Goal: Task Accomplishment & Management: Use online tool/utility

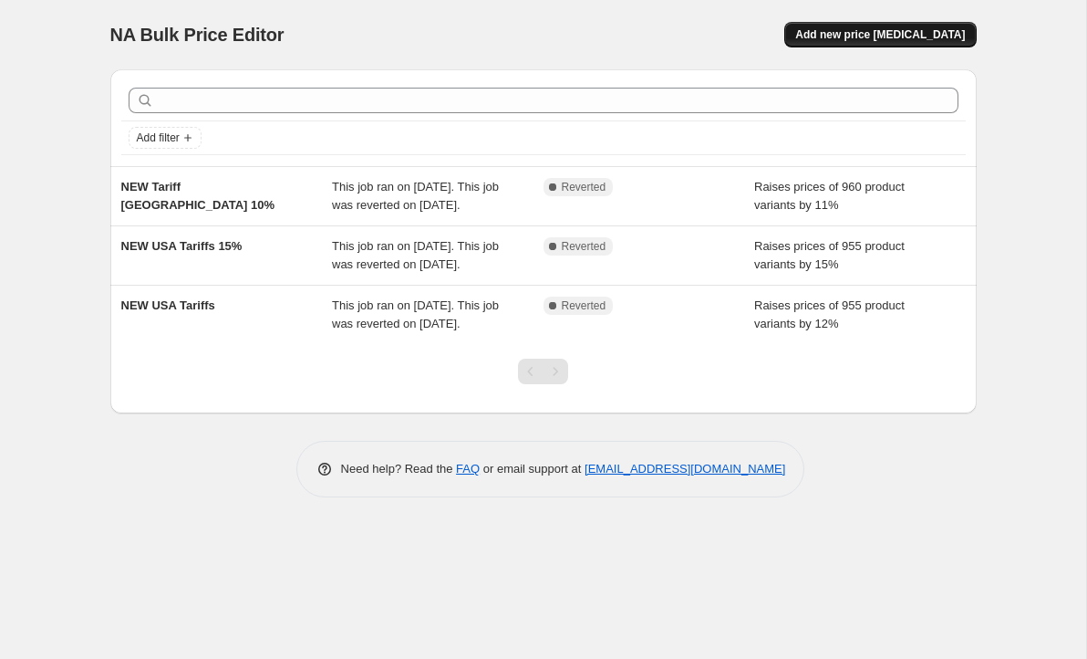
click at [898, 37] on span "Add new price [MEDICAL_DATA]" at bounding box center [880, 34] width 170 height 15
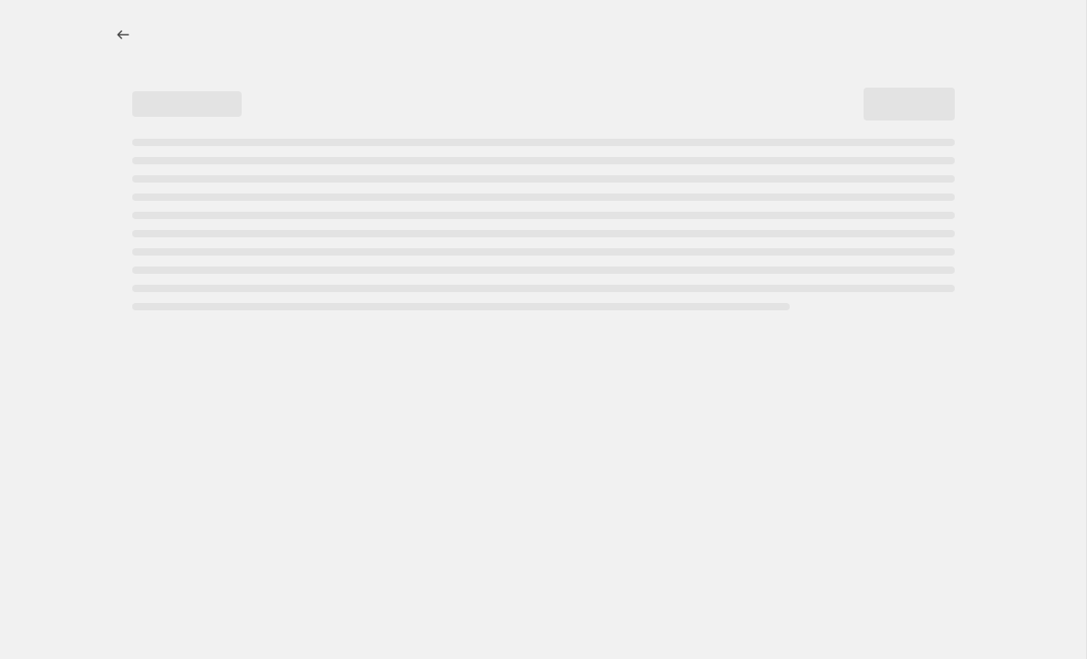
select select "percentage"
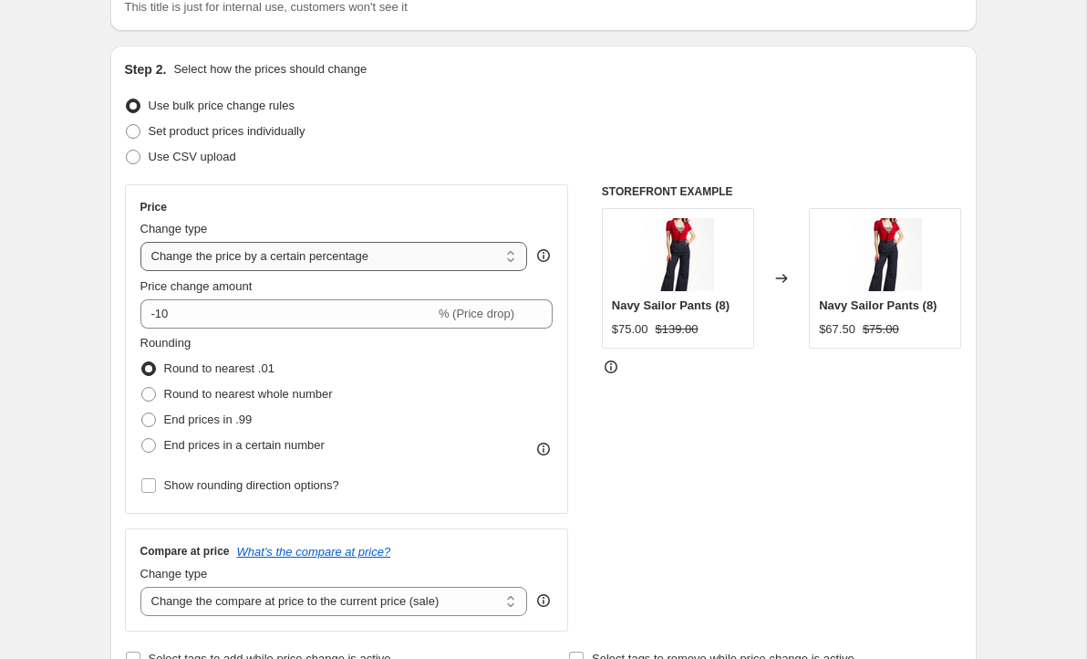
scroll to position [153, 0]
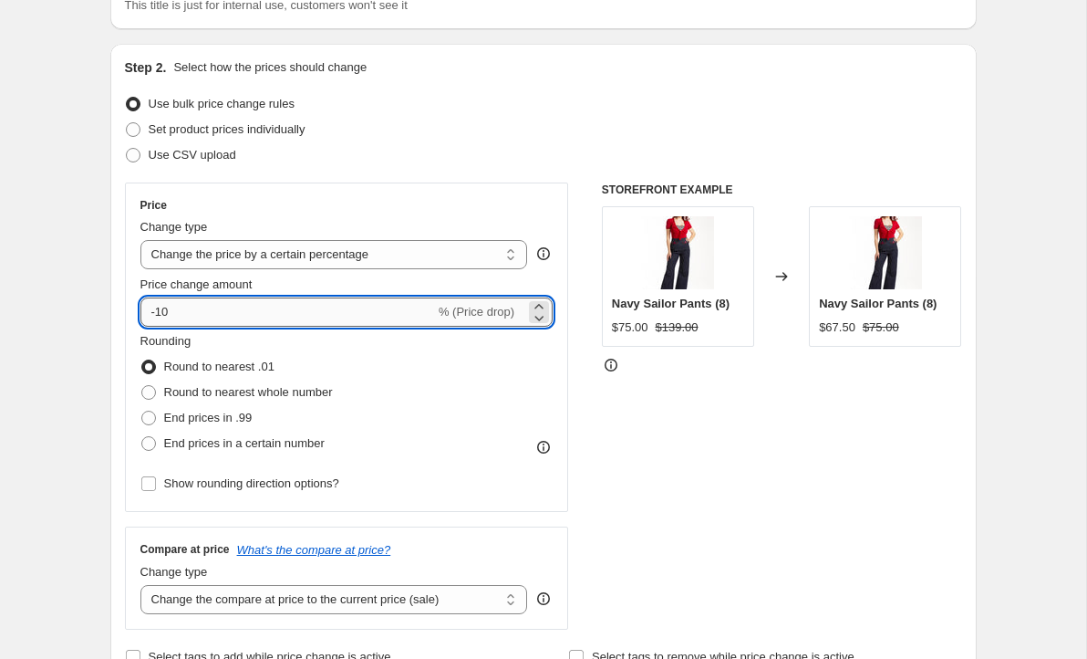
click at [358, 310] on input "-10" at bounding box center [287, 311] width 295 height 29
drag, startPoint x: 358, startPoint y: 310, endPoint x: 147, endPoint y: 312, distance: 211.6
click at [147, 312] on input "-10" at bounding box center [287, 311] width 295 height 29
type input "6"
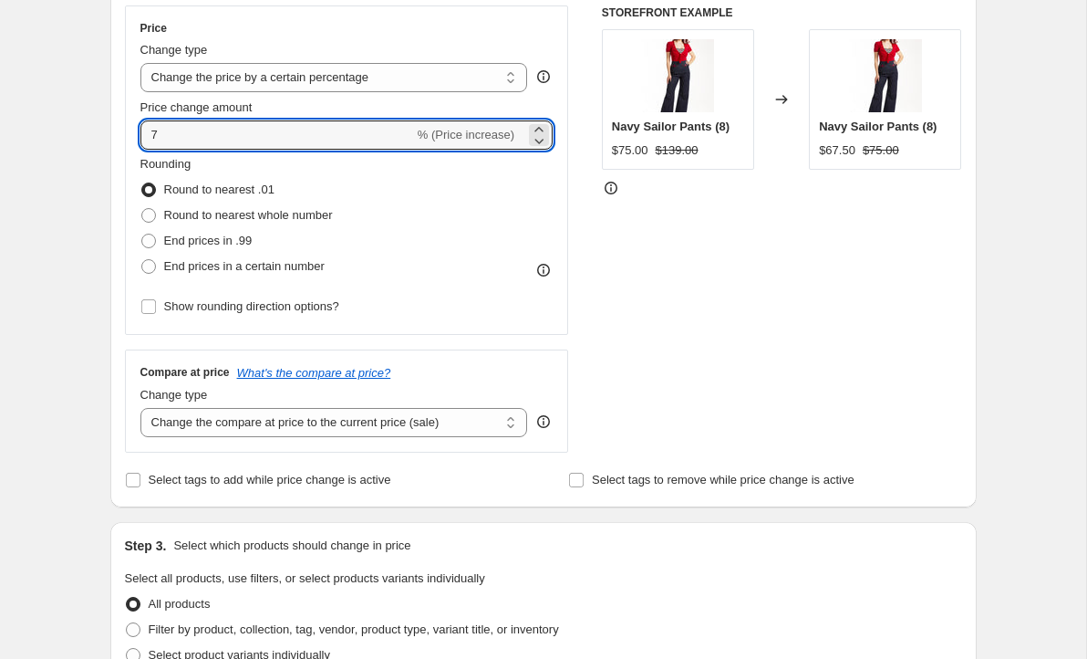
scroll to position [369, 0]
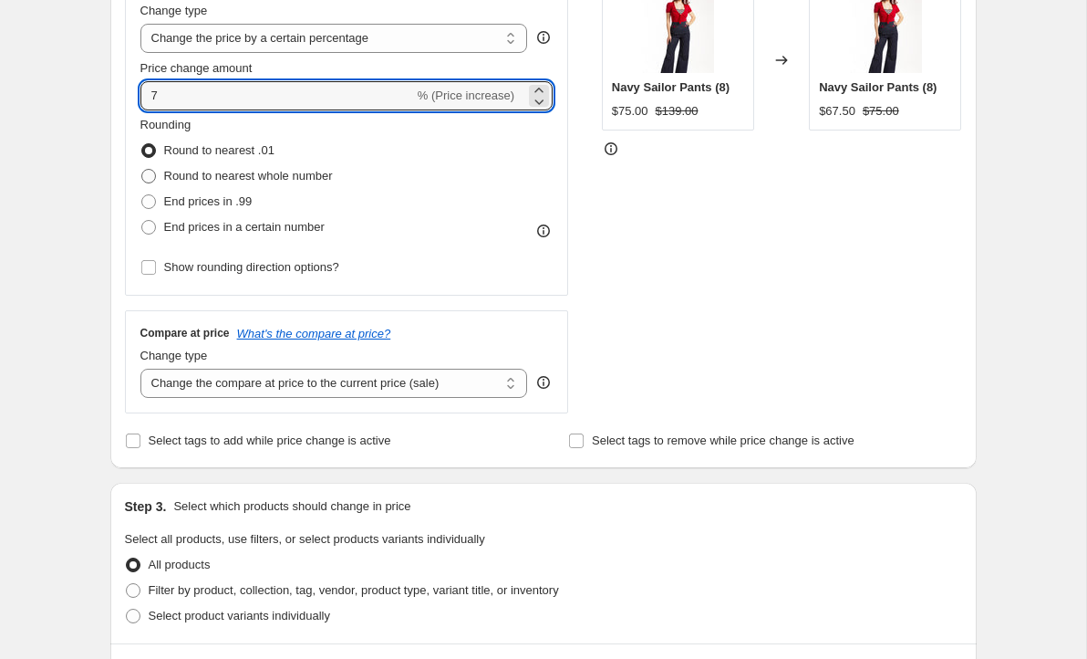
type input "7"
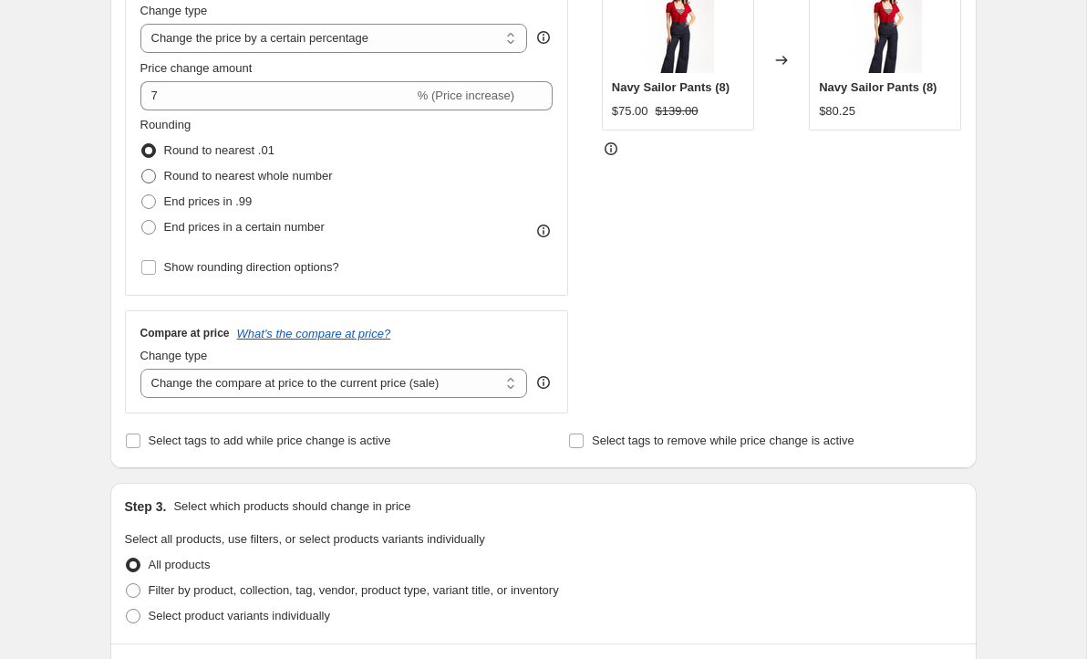
click at [146, 174] on span at bounding box center [148, 176] width 15 height 15
click at [142, 170] on input "Round to nearest whole number" at bounding box center [141, 169] width 1 height 1
radio input "true"
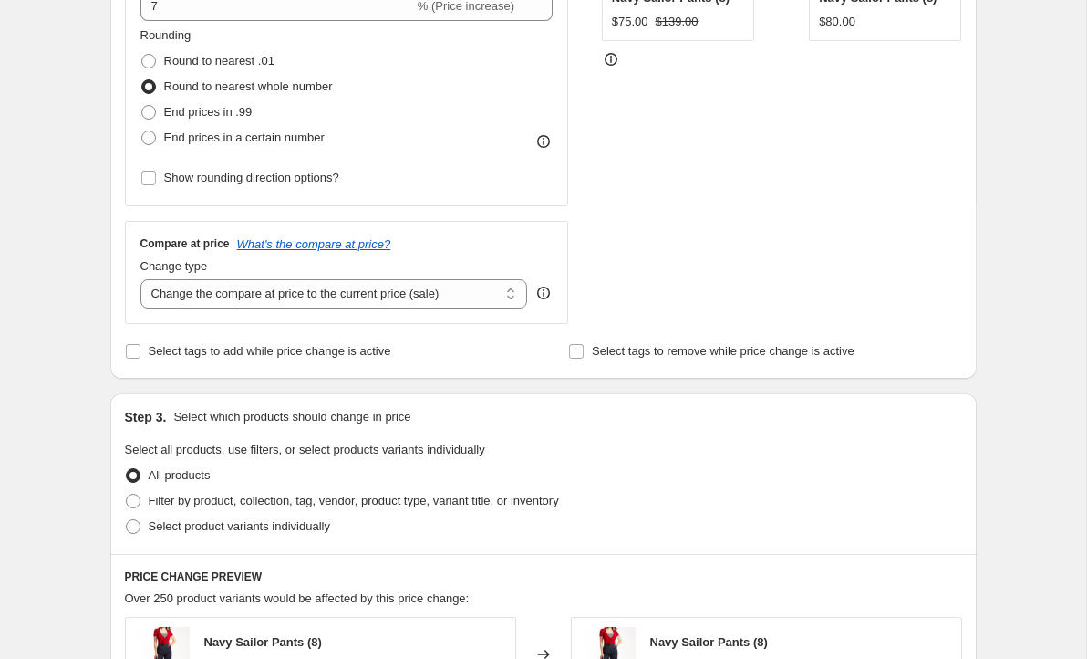
scroll to position [473, 0]
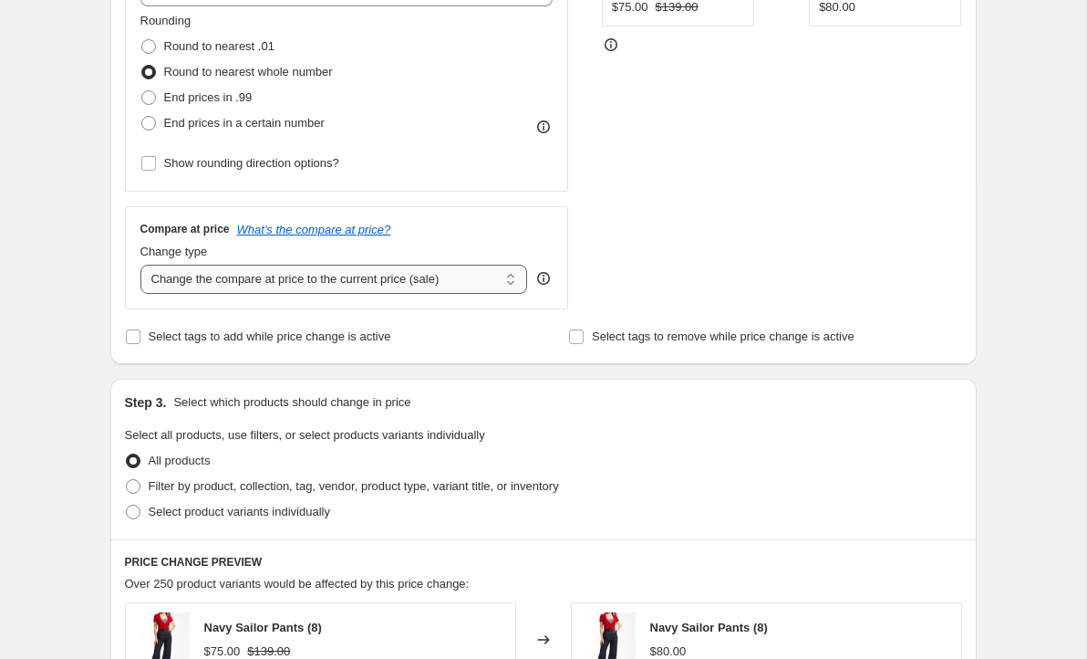
click at [384, 279] on select "Change the compare at price to the current price (sale) Change the compare at p…" at bounding box center [334, 279] width 388 height 29
select select "no_change"
click at [140, 265] on select "Change the compare at price to the current price (sale) Change the compare at p…" at bounding box center [334, 279] width 388 height 29
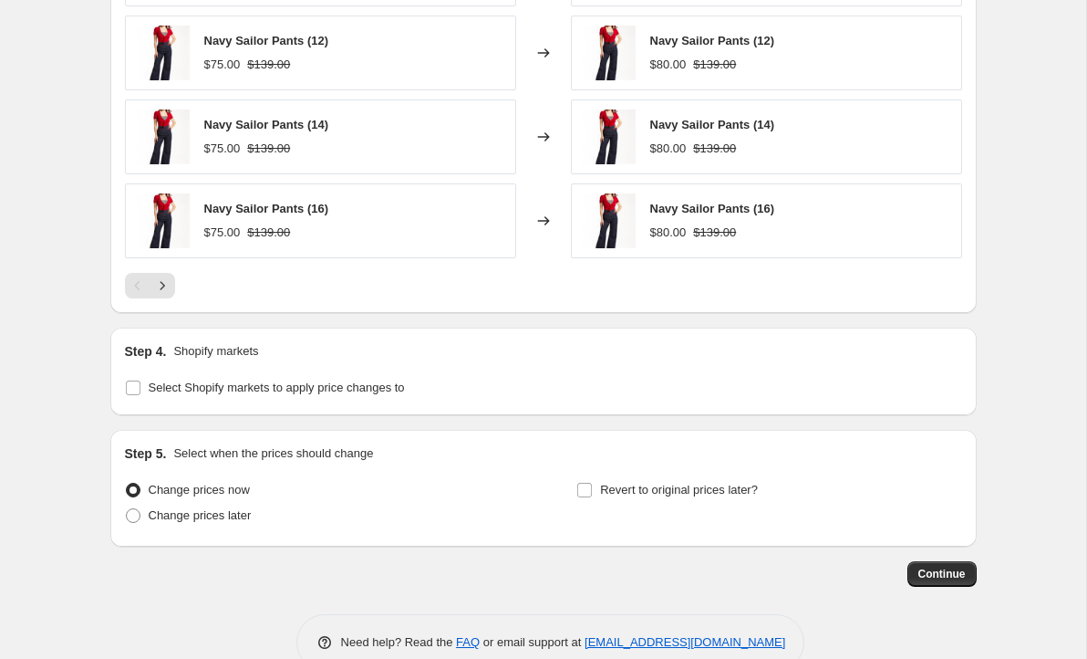
scroll to position [1231, 0]
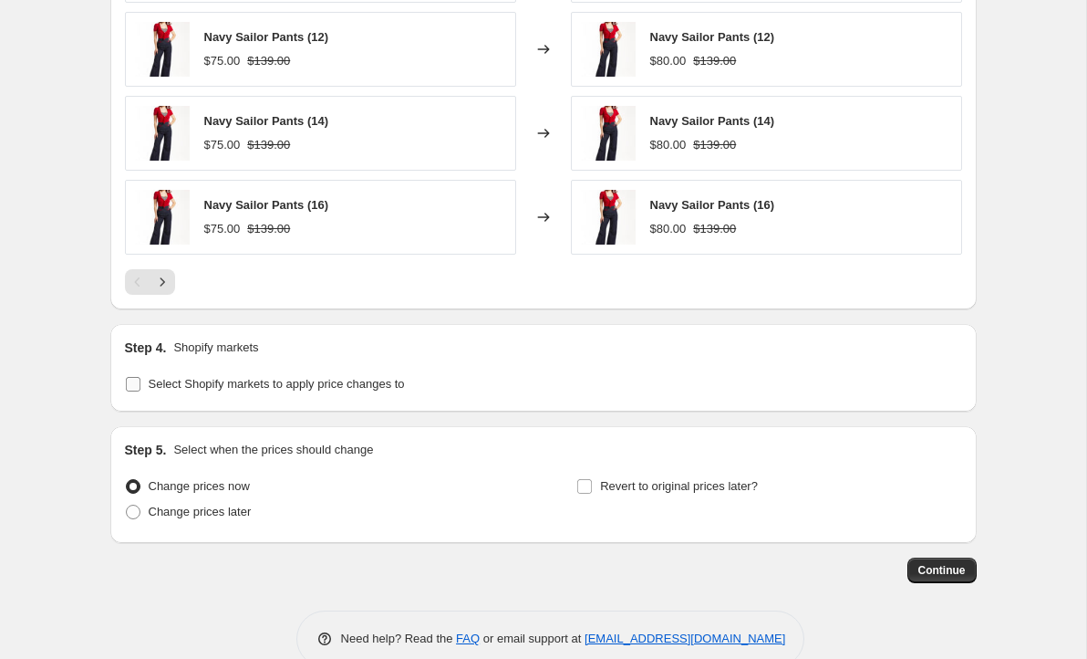
click at [133, 382] on input "Select Shopify markets to apply price changes to" at bounding box center [133, 384] width 15 height 15
checkbox input "true"
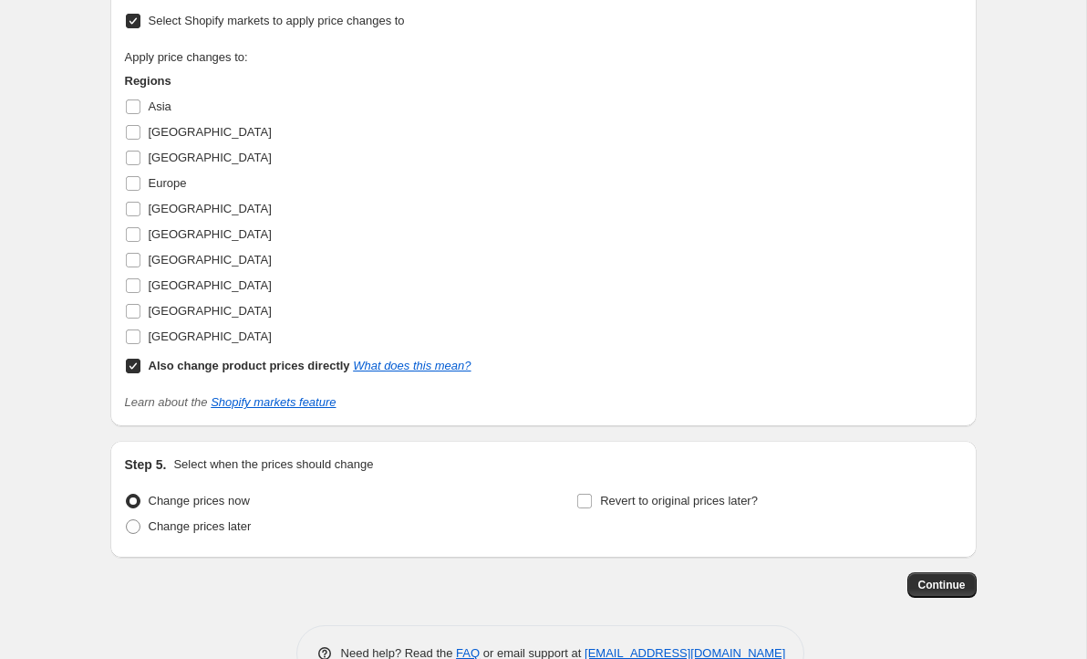
scroll to position [1625, 0]
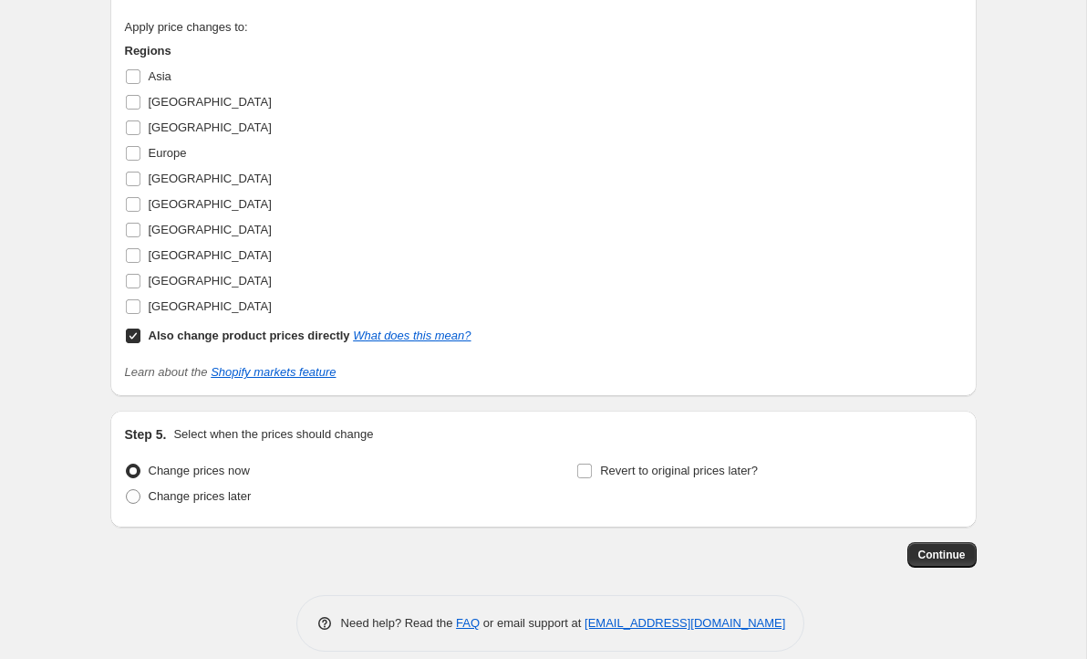
click at [130, 336] on input "Also change product prices directly What does this mean?" at bounding box center [133, 335] width 15 height 15
checkbox input "false"
click at [130, 304] on input "[GEOGRAPHIC_DATA]" at bounding box center [133, 306] width 15 height 15
checkbox input "true"
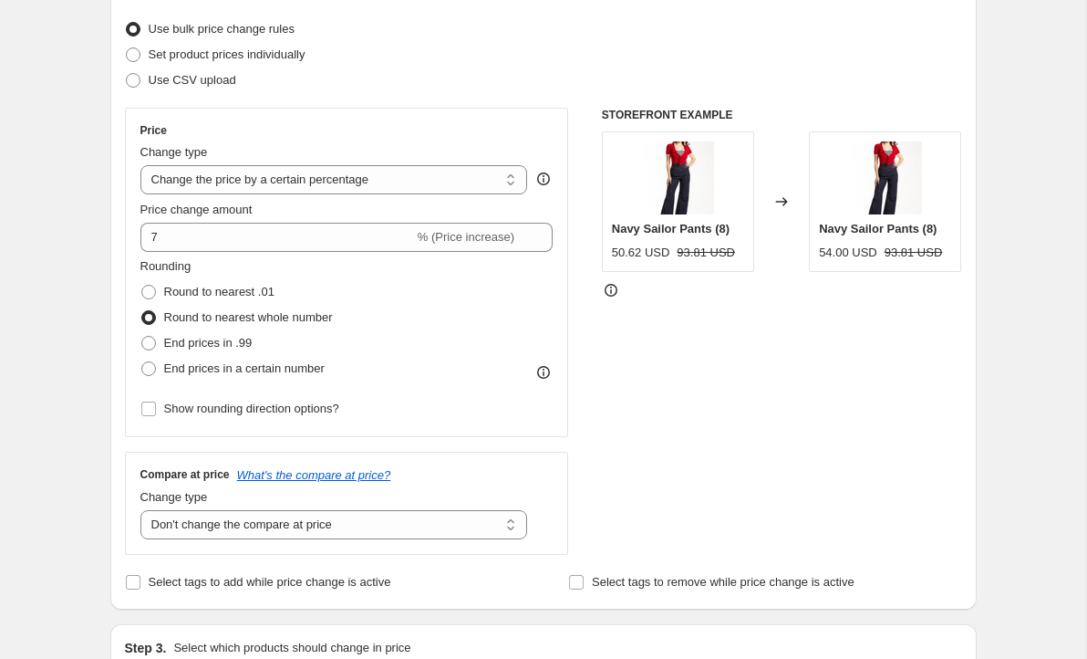
scroll to position [0, 0]
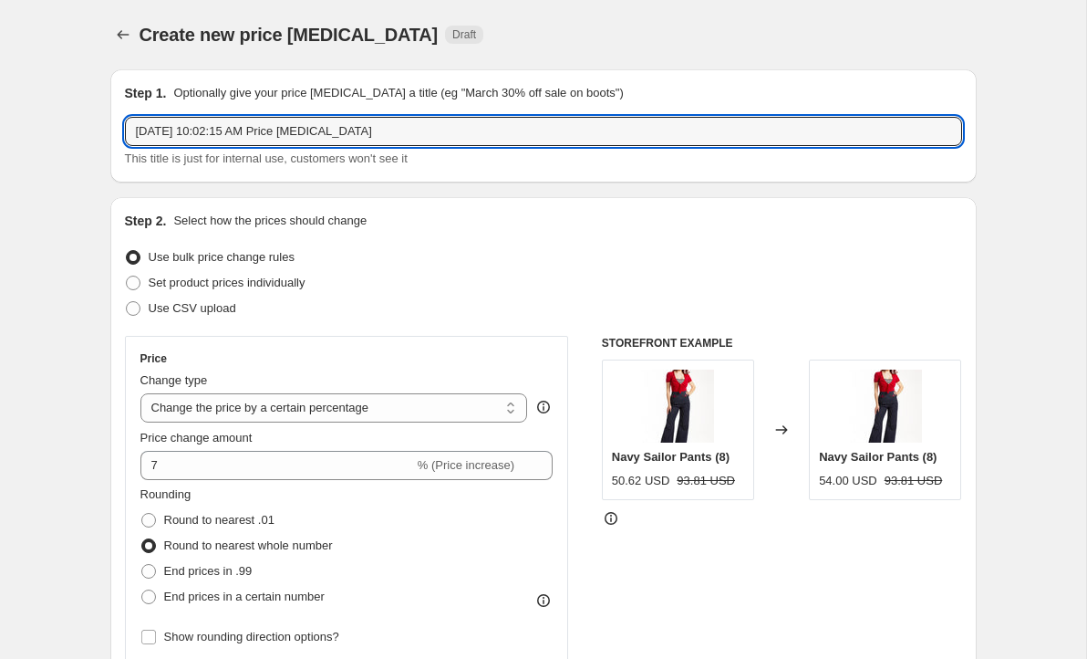
drag, startPoint x: 409, startPoint y: 131, endPoint x: 119, endPoint y: 132, distance: 290.1
click at [119, 132] on div "Step 1. Optionally give your price [MEDICAL_DATA] a title (eg "March 30% off sa…" at bounding box center [543, 125] width 867 height 113
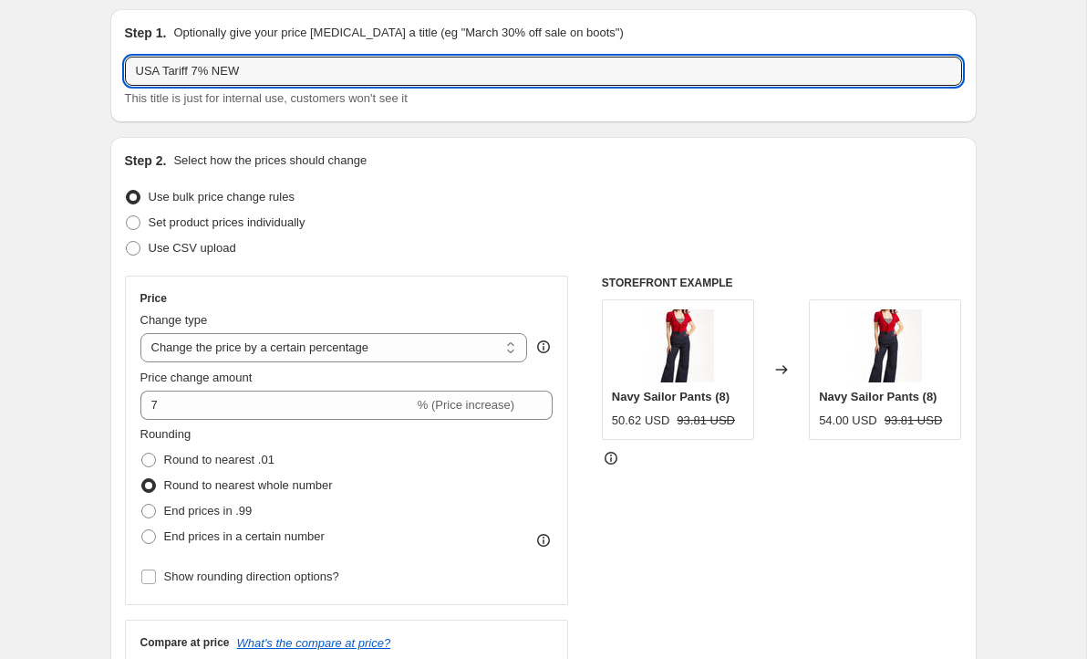
scroll to position [61, 0]
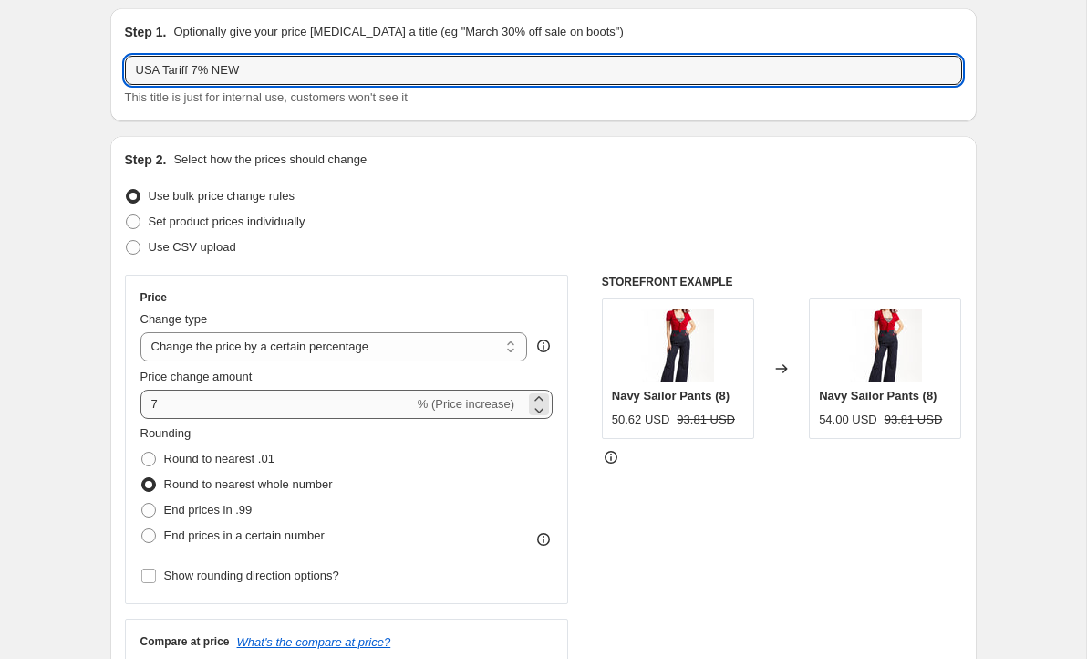
type input "USA Tariff 7% NEW"
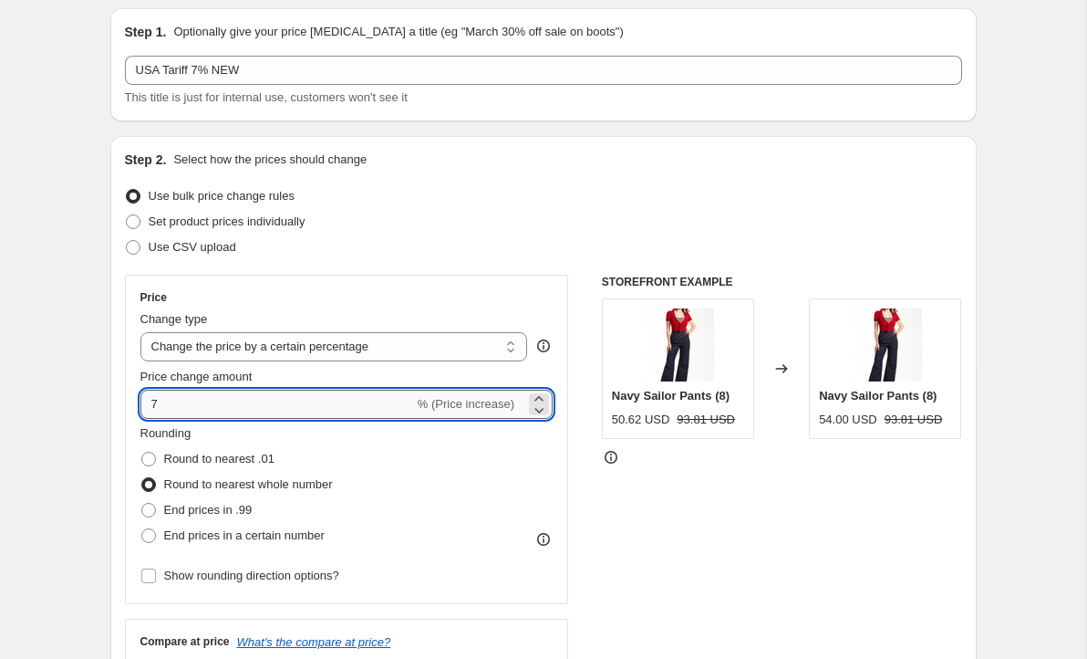
click at [176, 405] on input "7" at bounding box center [277, 403] width 274 height 29
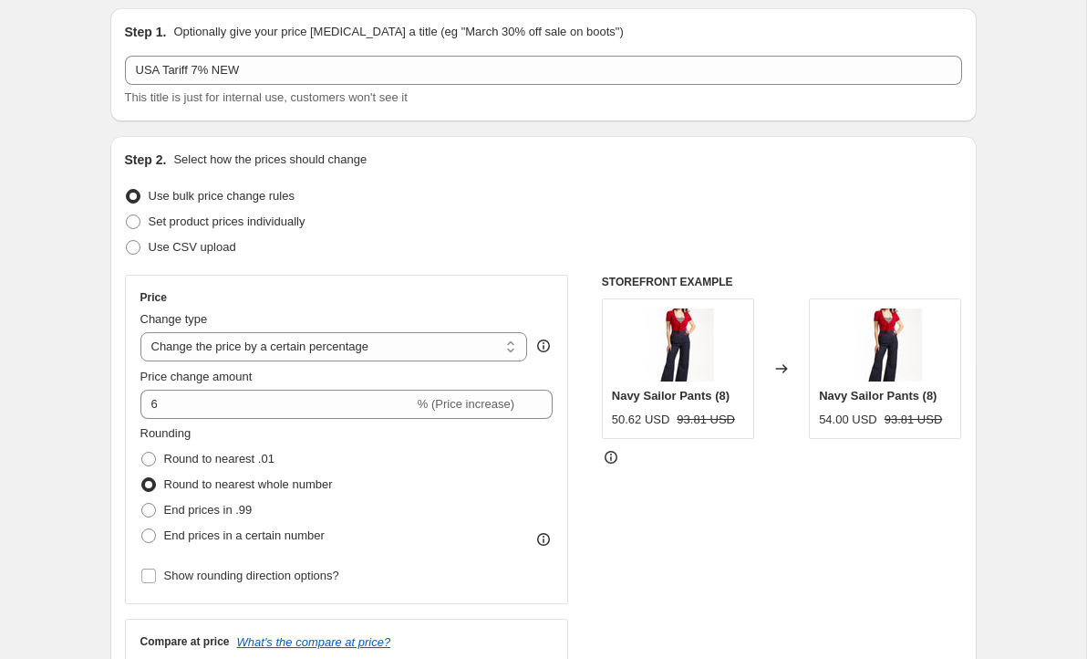
click at [463, 534] on div "Rounding Round to nearest .01 Round to nearest whole number End prices in .99 E…" at bounding box center [346, 486] width 413 height 124
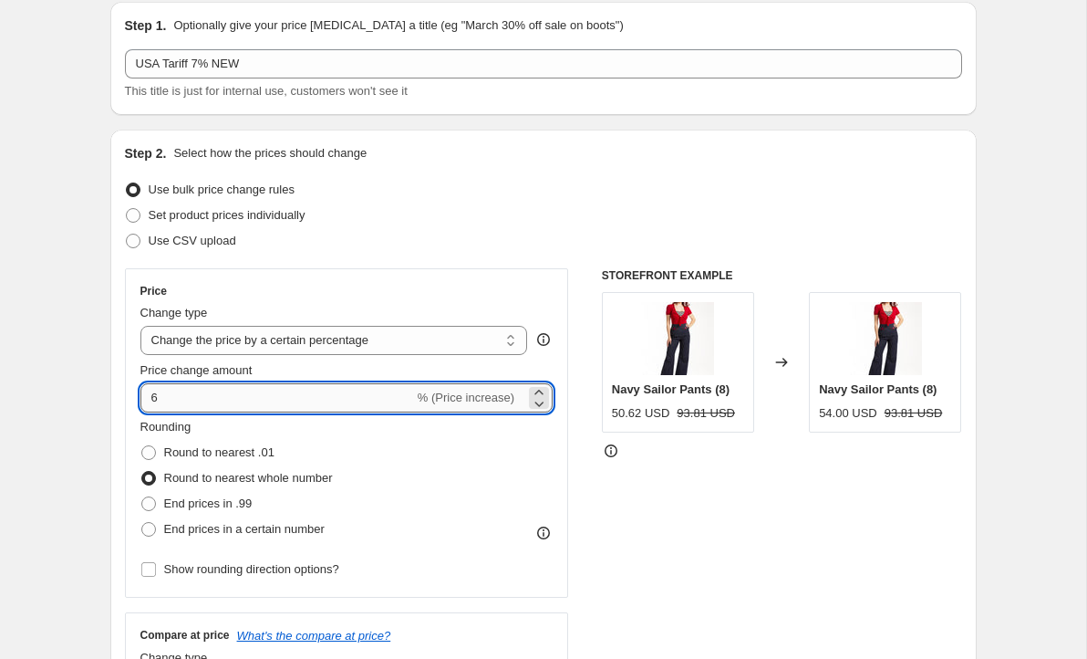
drag, startPoint x: 167, startPoint y: 398, endPoint x: 153, endPoint y: 398, distance: 13.7
click at [153, 398] on input "6" at bounding box center [277, 397] width 274 height 29
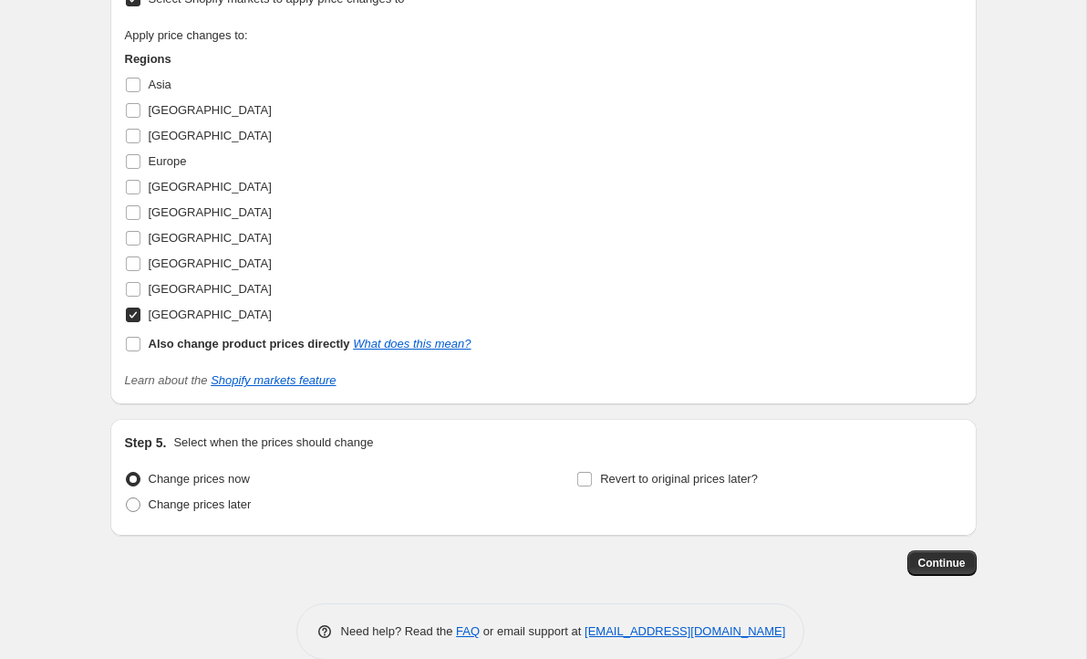
scroll to position [1643, 0]
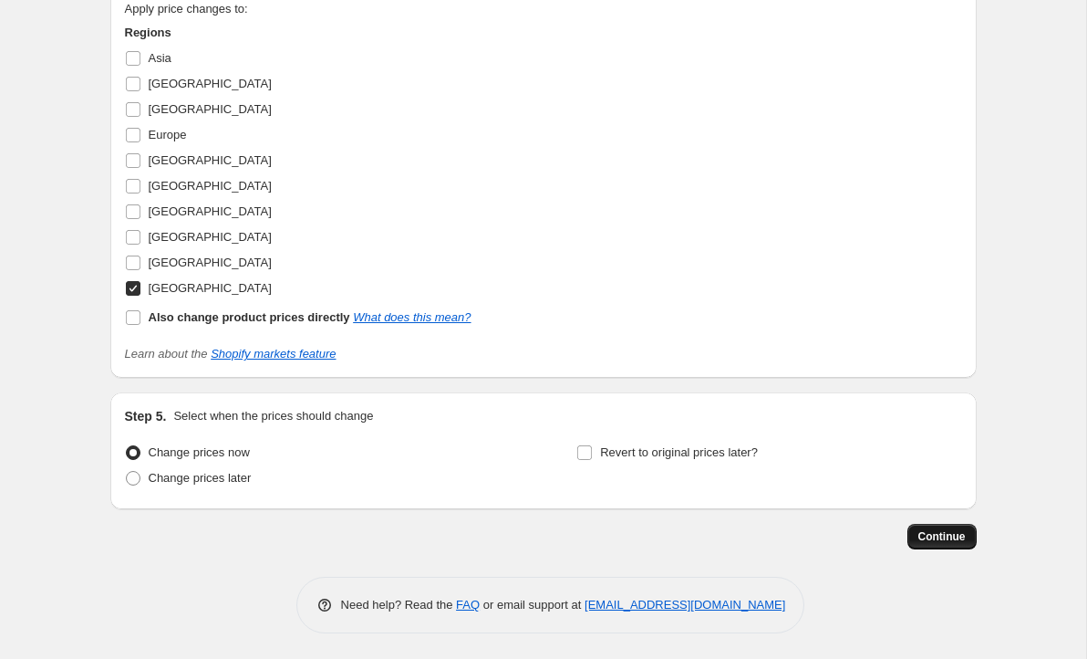
type input "7"
click at [940, 538] on span "Continue" at bounding box center [942, 536] width 47 height 15
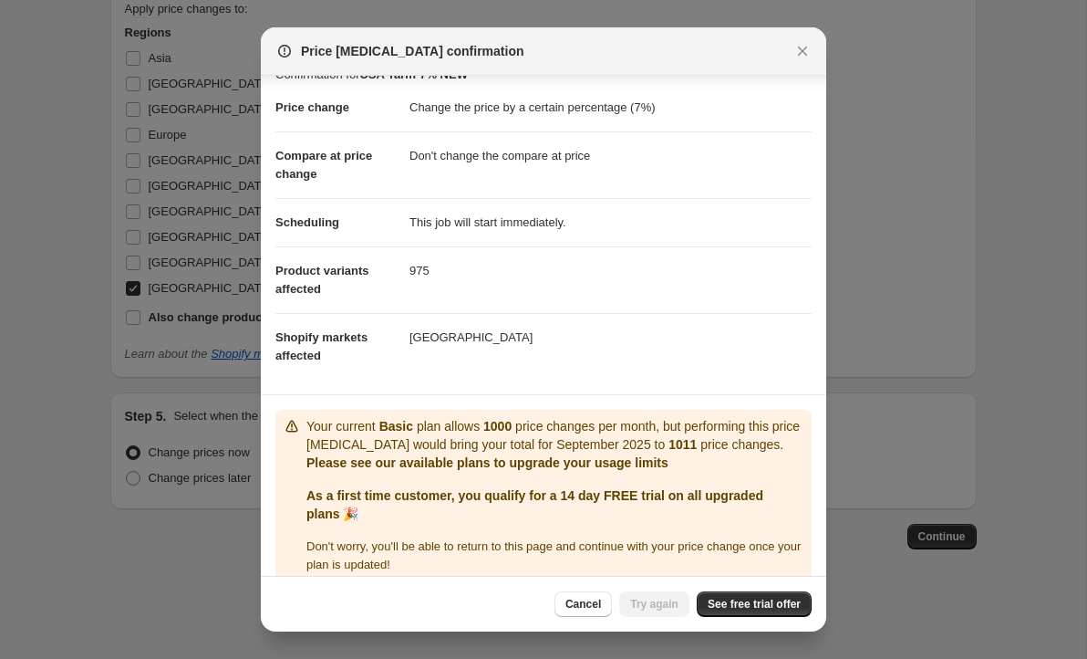
scroll to position [44, 0]
